Goal: Task Accomplishment & Management: Use online tool/utility

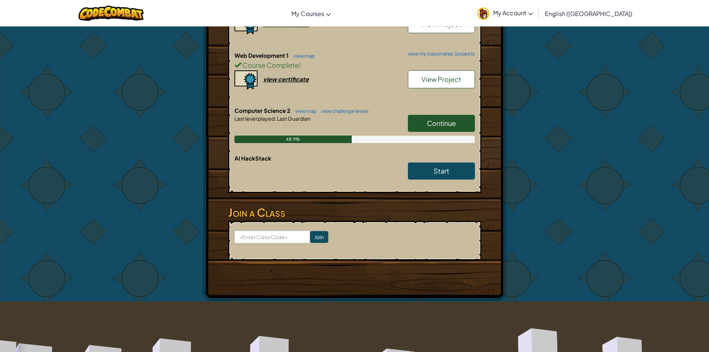
scroll to position [260, 0]
click at [420, 127] on link "Continue" at bounding box center [441, 122] width 67 height 17
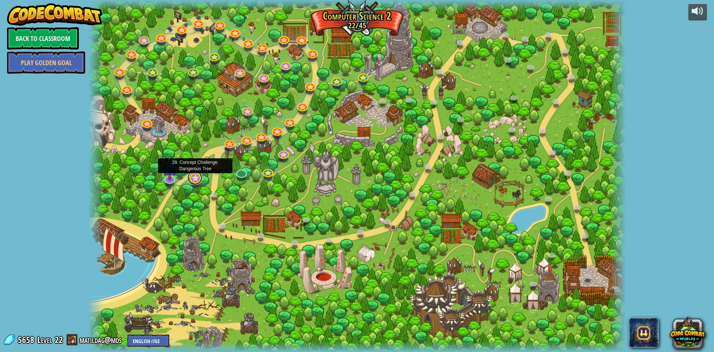
click at [197, 180] on link at bounding box center [195, 177] width 15 height 15
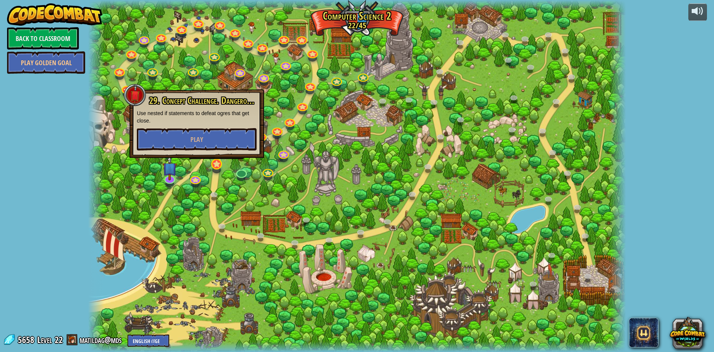
drag, startPoint x: 209, startPoint y: 169, endPoint x: 214, endPoint y: 166, distance: 5.4
click at [213, 166] on div "8. Picnic Buster Protect the picnickers from patrolling ogres. Play 9. If-strav…" at bounding box center [357, 176] width 538 height 352
click at [214, 166] on link at bounding box center [216, 163] width 15 height 15
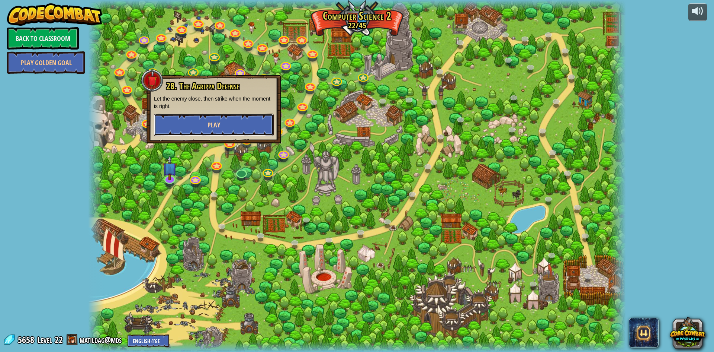
click at [223, 130] on button "Play" at bounding box center [214, 124] width 120 height 22
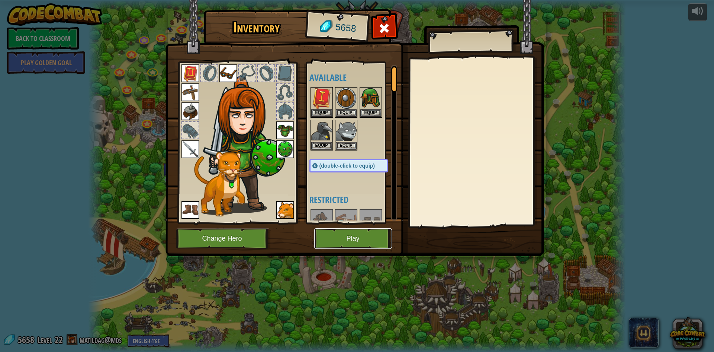
click at [344, 234] on button "Play" at bounding box center [353, 238] width 78 height 20
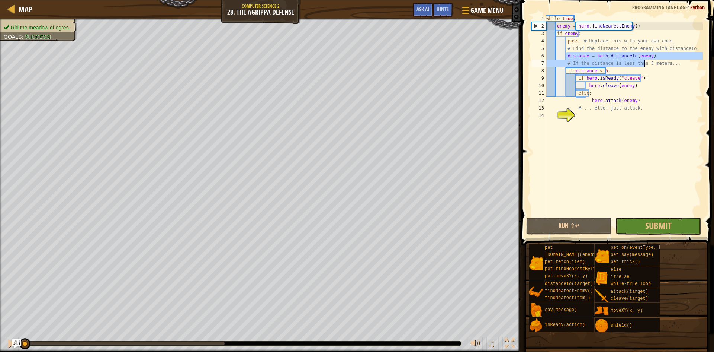
drag, startPoint x: 565, startPoint y: 55, endPoint x: 644, endPoint y: 67, distance: 79.0
click at [644, 67] on div "while True : enemy = hero . findNearestEnemy ( ) if enemy : pass # Replace this…" at bounding box center [624, 123] width 158 height 216
drag, startPoint x: 673, startPoint y: 74, endPoint x: 662, endPoint y: 61, distance: 16.9
click at [663, 64] on div "while True : enemy = hero . findNearestEnemy ( ) if enemy : pass # Replace this…" at bounding box center [624, 123] width 158 height 216
click at [632, 75] on div "while True : enemy = hero . findNearestEnemy ( ) if enemy : pass # Replace this…" at bounding box center [624, 123] width 158 height 216
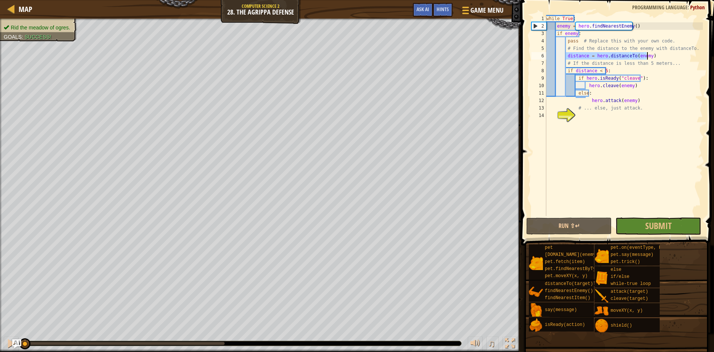
drag, startPoint x: 569, startPoint y: 55, endPoint x: 651, endPoint y: 55, distance: 82.2
click at [651, 55] on div "while True : enemy = hero . findNearestEnemy ( ) if enemy : pass # Replace this…" at bounding box center [624, 123] width 158 height 216
drag, startPoint x: 565, startPoint y: 71, endPoint x: 607, endPoint y: 70, distance: 41.7
click at [607, 70] on div "while True : enemy = hero . findNearestEnemy ( ) if enemy : pass # Replace this…" at bounding box center [624, 123] width 158 height 216
type textarea "if distance < 5:"
